Goal: Information Seeking & Learning: Learn about a topic

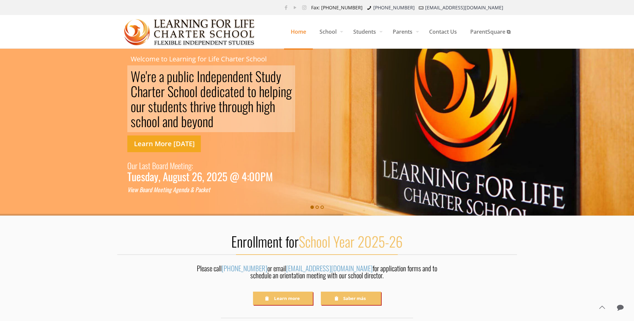
click at [156, 146] on link "Learn More Today" at bounding box center [163, 144] width 73 height 17
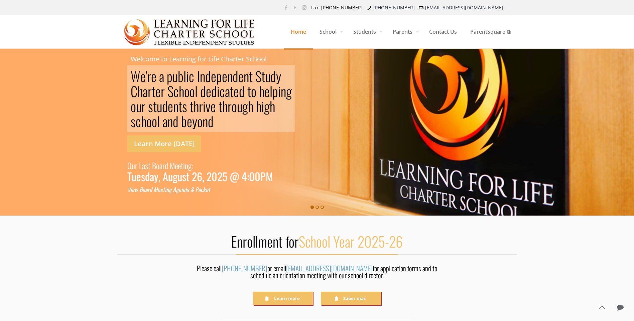
drag, startPoint x: 67, startPoint y: 16, endPoint x: 72, endPoint y: 18, distance: 5.4
click at [68, 17] on div "Home School Daily Survey Guest Registration Important Information About Staff B…" at bounding box center [317, 32] width 634 height 34
